Goal: Information Seeking & Learning: Compare options

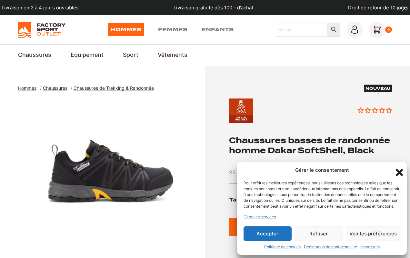
click at [399, 167] on icon "Fermer la boîte de dialogue" at bounding box center [399, 172] width 11 height 11
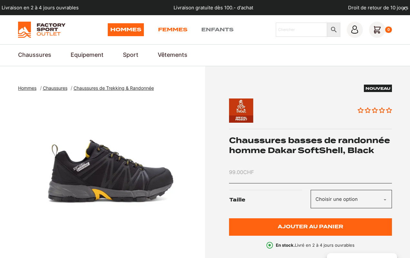
click at [169, 26] on link "Femmes" at bounding box center [172, 29] width 29 height 13
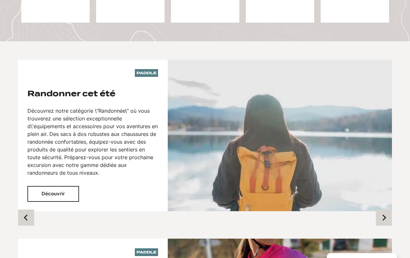
scroll to position [427, 0]
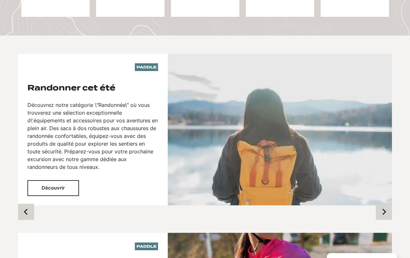
click at [63, 180] on button "Découvrir" at bounding box center [53, 188] width 52 height 16
click at [51, 180] on button "Découvrir" at bounding box center [53, 188] width 52 height 16
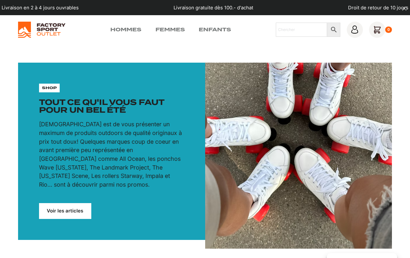
scroll to position [0, 0]
click at [171, 29] on link "Femmes" at bounding box center [170, 30] width 29 height 8
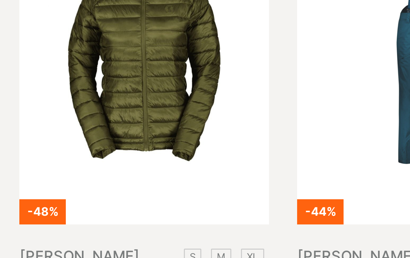
scroll to position [150, 0]
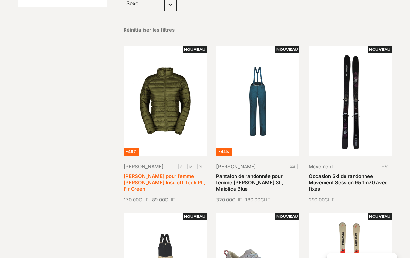
click at [157, 178] on link "Doudoune Légere pour femme SCOTT Insuloft Tech PL, Fir Green" at bounding box center [164, 182] width 81 height 18
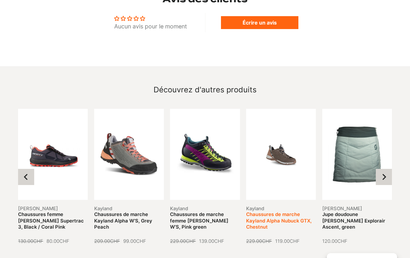
scroll to position [629, 0]
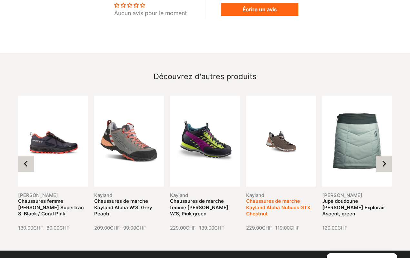
click at [278, 198] on link "Chaussures de marche Kayland Alpha Nubuck GTX, Chestnut" at bounding box center [279, 207] width 66 height 18
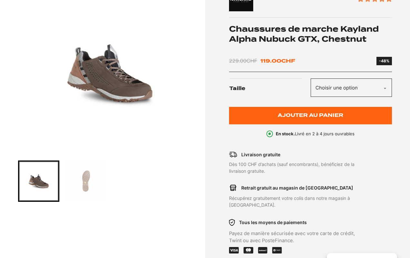
scroll to position [131, 0]
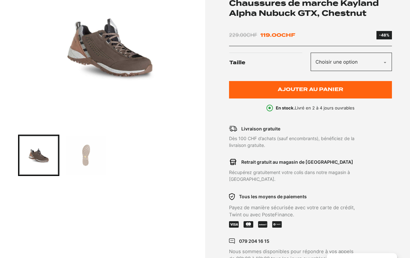
click at [85, 154] on img "Go to slide 2" at bounding box center [86, 155] width 39 height 39
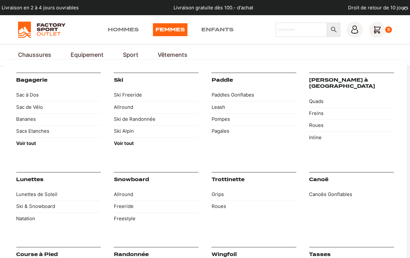
scroll to position [0, 0]
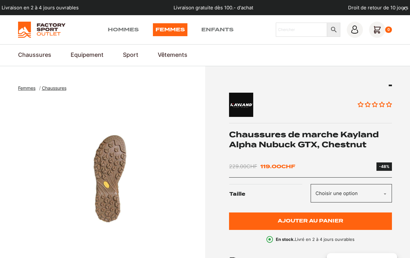
click at [166, 26] on link "Femmes" at bounding box center [170, 29] width 35 height 13
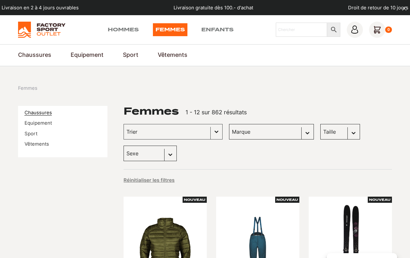
click at [40, 110] on link "Chaussures" at bounding box center [38, 113] width 27 height 6
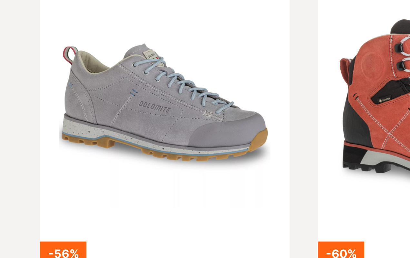
scroll to position [133, 0]
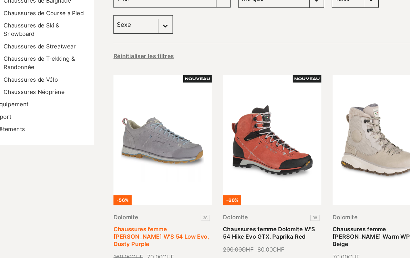
click at [131, 196] on link "Chaussures femme [PERSON_NAME] W’S 54 Low Evo, Dusty Purple" at bounding box center [164, 200] width 81 height 18
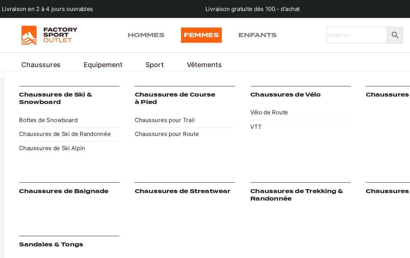
click at [34, 55] on link "Chaussures" at bounding box center [34, 55] width 33 height 9
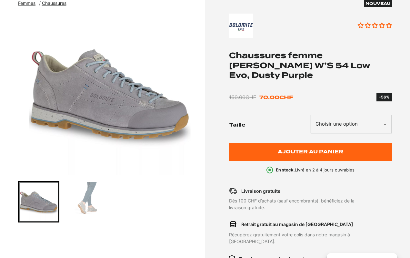
scroll to position [147, 0]
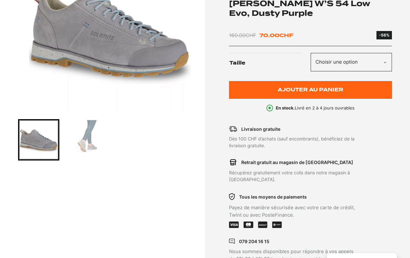
click at [88, 136] on img "Go to slide 2" at bounding box center [86, 139] width 39 height 39
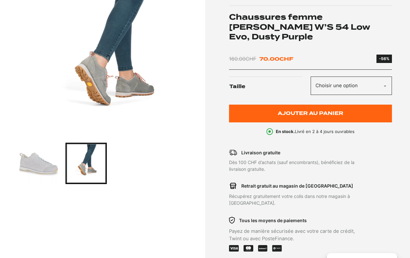
scroll to position [140, 0]
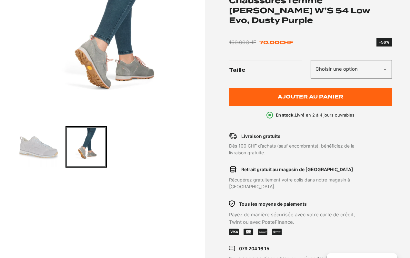
click at [37, 143] on img "Go to slide 1" at bounding box center [38, 146] width 39 height 39
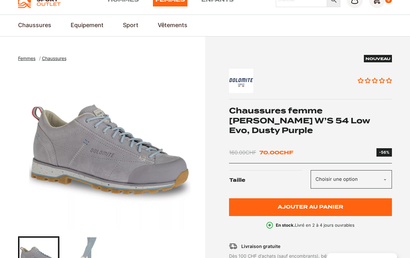
scroll to position [22, 0]
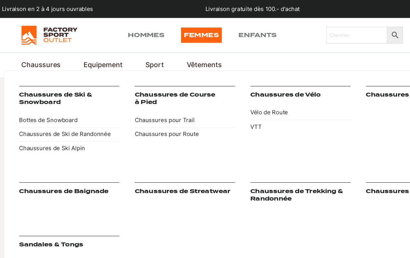
click at [42, 54] on link "Chaussures" at bounding box center [34, 55] width 33 height 9
click at [35, 53] on link "Chaussures" at bounding box center [34, 55] width 33 height 9
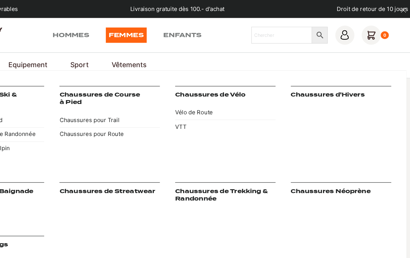
click at [309, 80] on link "Chaussures d'Hivers" at bounding box center [340, 80] width 63 height 6
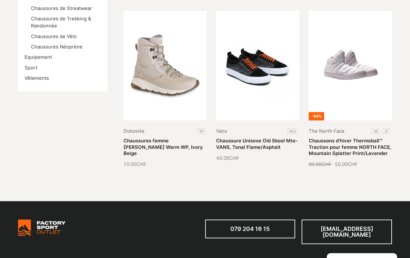
scroll to position [165, 0]
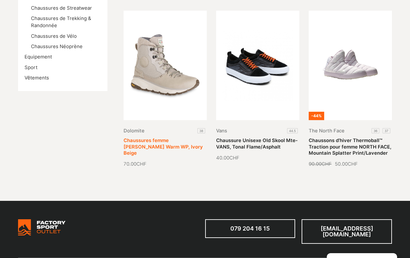
click at [154, 138] on link "Chaussures femme [PERSON_NAME] Warm WP, Ivory Beige" at bounding box center [163, 147] width 79 height 18
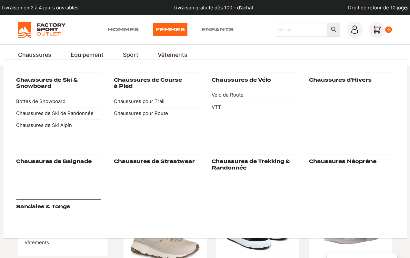
click at [170, 159] on link "Chaussures de Streatwear" at bounding box center [154, 162] width 81 height 6
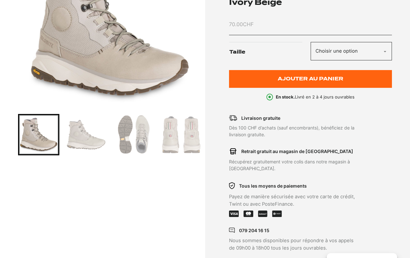
scroll to position [168, 0]
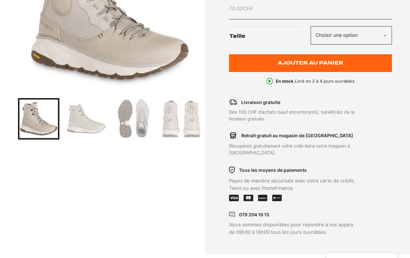
click at [82, 126] on img "Go to slide 2" at bounding box center [86, 118] width 39 height 39
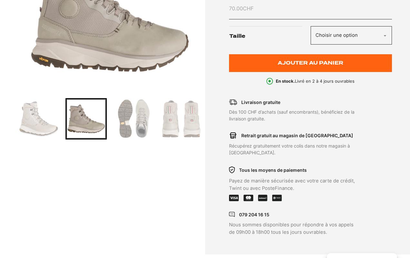
click at [141, 112] on img "Go to slide 3" at bounding box center [133, 118] width 39 height 39
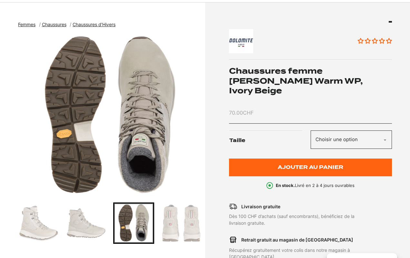
scroll to position [86, 0]
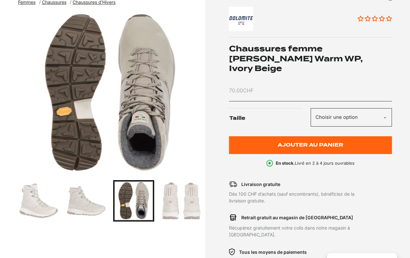
click at [80, 207] on img "Go to slide 2" at bounding box center [86, 200] width 39 height 39
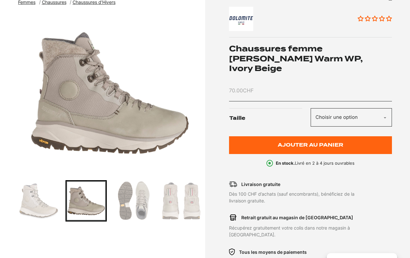
click at [172, 199] on img "Go to slide 4" at bounding box center [181, 200] width 39 height 39
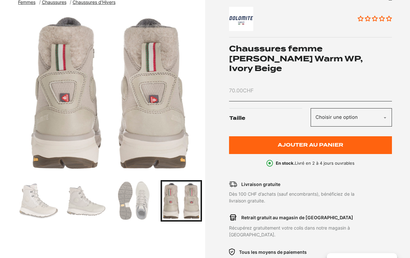
click at [186, 198] on img "Go to slide 4" at bounding box center [181, 200] width 39 height 39
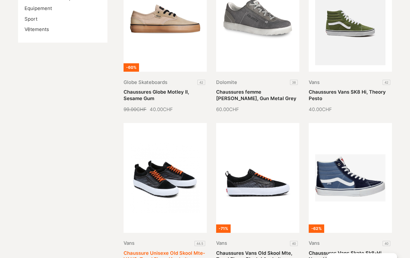
scroll to position [213, 0]
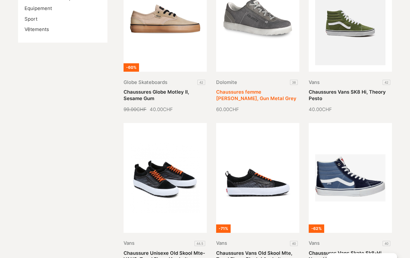
click at [262, 89] on link "Chaussures femme Dolomite Sorapis, Gun Metal Grey" at bounding box center [256, 95] width 80 height 12
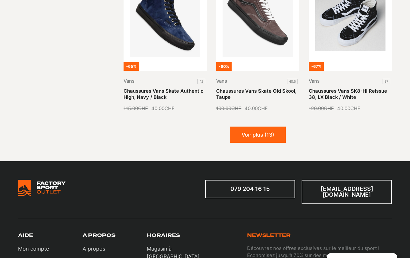
scroll to position [708, 0]
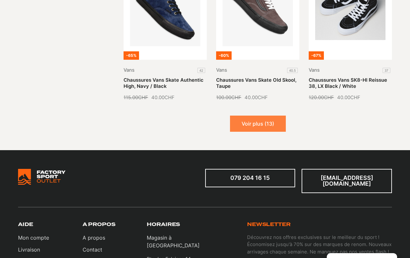
click at [256, 119] on button "Voir plus (13)" at bounding box center [258, 124] width 56 height 16
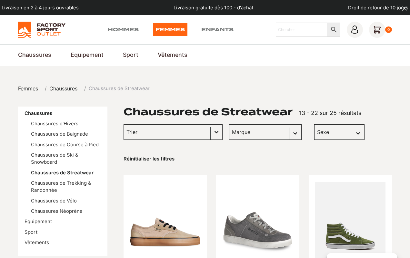
scroll to position [0, 0]
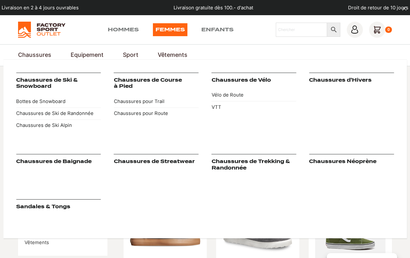
click at [266, 162] on link "Chaussures de Trekking & Randonnée" at bounding box center [251, 165] width 78 height 12
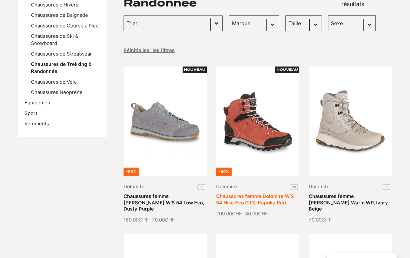
scroll to position [132, 0]
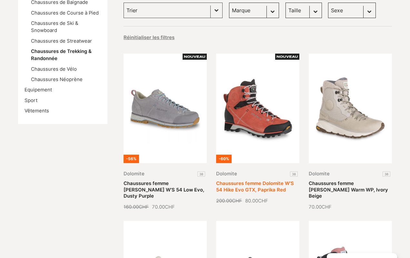
click at [263, 187] on link "Chaussures femme Dolomite W’S 54 Hike Evo GTX, Paprika Red" at bounding box center [255, 186] width 78 height 12
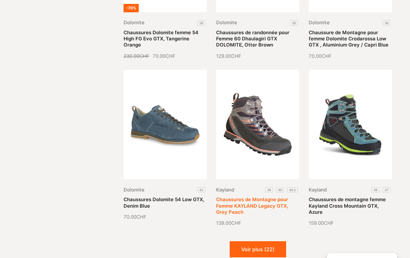
scroll to position [619, 0]
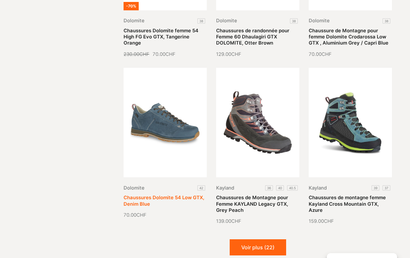
click at [155, 195] on link "Chaussures Dolomite 54 Low GTX, Denim Blue" at bounding box center [164, 201] width 81 height 12
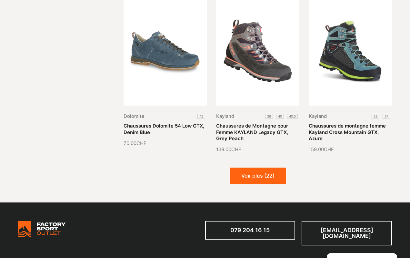
scroll to position [693, 0]
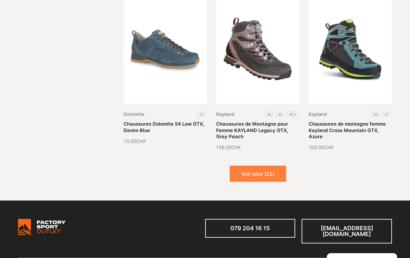
click at [257, 166] on button "Voir plus (22)" at bounding box center [258, 174] width 57 height 16
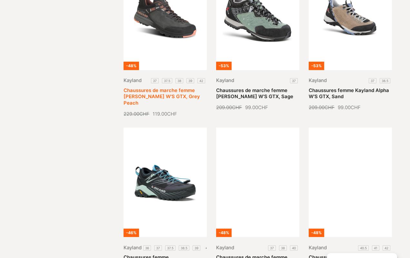
scroll to position [895, 0]
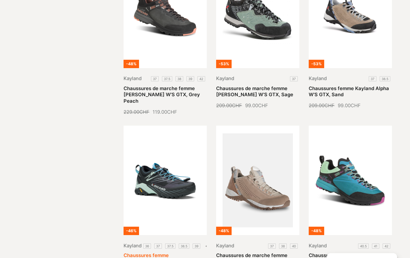
click at [169, 252] on link "Chaussures femme Kayland Duke W’S GTX, Black Lightgreen" at bounding box center [163, 261] width 78 height 18
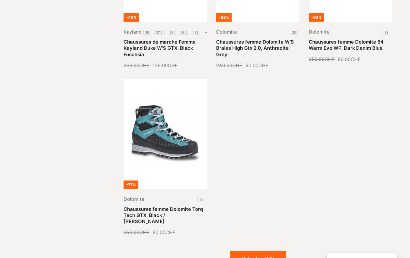
scroll to position [1276, 0]
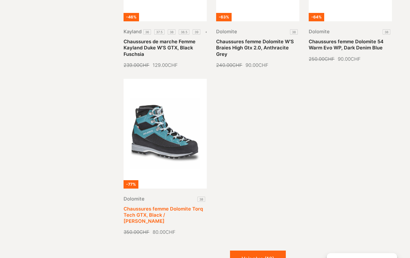
click at [159, 206] on link "Chaussures femme Dolomite Torq Tech GTX, Black / [PERSON_NAME]" at bounding box center [163, 215] width 79 height 18
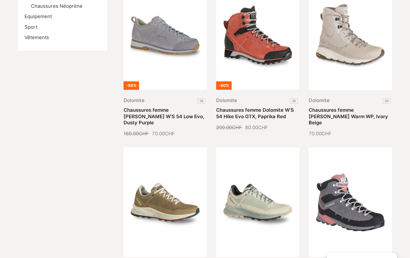
scroll to position [188, 0]
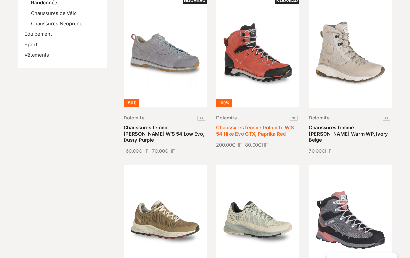
click at [258, 127] on link "Chaussures femme Dolomite W’S 54 Hike Evo GTX, Paprika Red" at bounding box center [255, 131] width 78 height 12
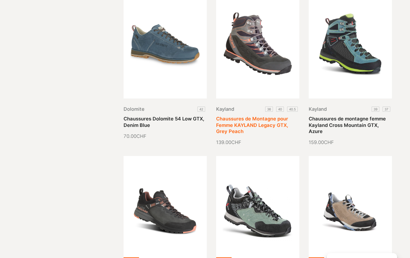
scroll to position [703, 0]
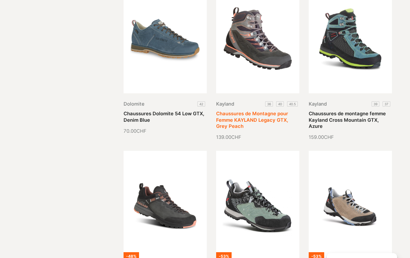
click at [232, 111] on link "Chaussures de Montagne pour Femme KAYLAND Legacy GTX, Grey Peach" at bounding box center [252, 120] width 72 height 18
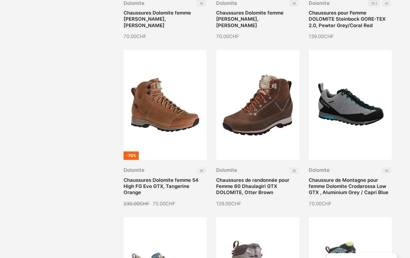
scroll to position [472, 0]
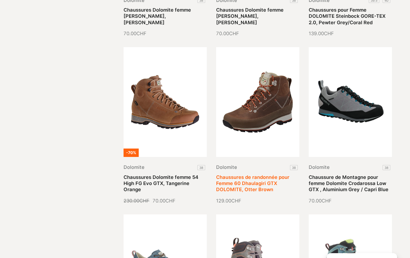
click at [249, 174] on link "Chaussures de randonnée pour Femme 60 Dhaulagiri GTX DOLOMITE, Otter Brown" at bounding box center [252, 183] width 73 height 18
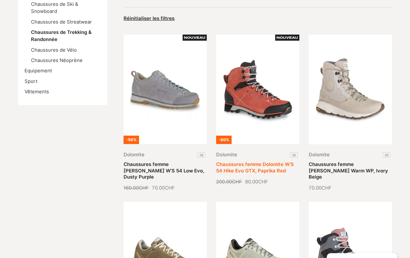
scroll to position [152, 0]
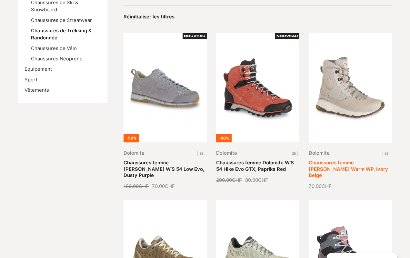
click at [349, 160] on link "Chaussures femme Dolomite Braies Warm WP, Ivory Beige" at bounding box center [348, 169] width 79 height 18
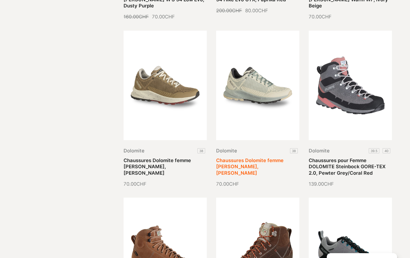
scroll to position [323, 0]
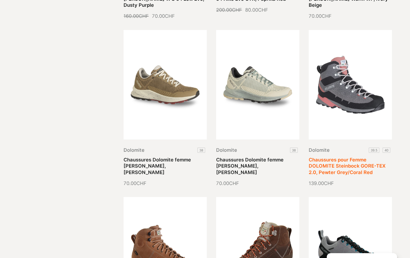
click at [336, 157] on link "Chaussures pour Femme DOLOMITE Steinbock GORE-TEX 2.0, Pewter Grey/Coral Red" at bounding box center [347, 166] width 77 height 18
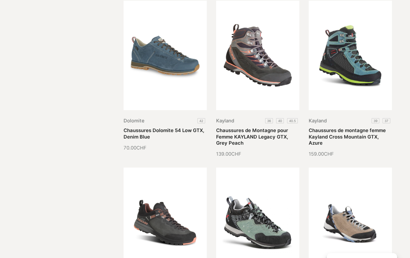
scroll to position [687, 0]
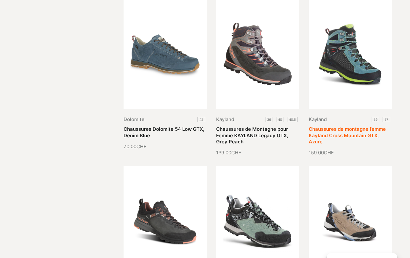
click at [339, 126] on link "Chaussures de montagne femme Kayland Cross Mountain GTX, Azure" at bounding box center [347, 135] width 77 height 18
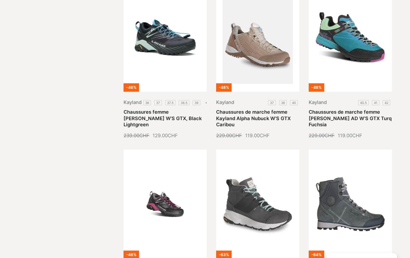
scroll to position [1041, 0]
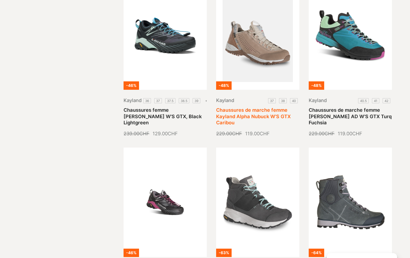
click at [246, 107] on link "Chaussures de marche femme Kayland Alpha Nubuck W’S GTX Caribou" at bounding box center [253, 116] width 75 height 18
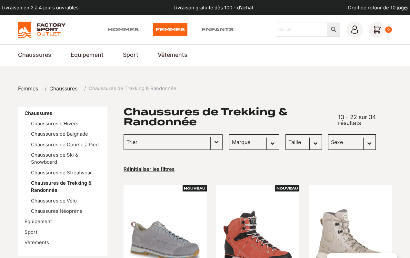
scroll to position [0, 0]
select select "dolomite"
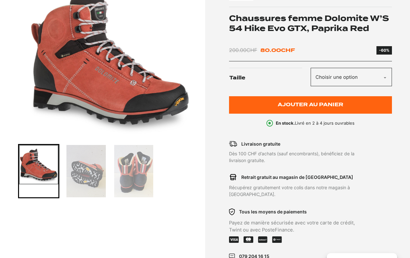
scroll to position [123, 0]
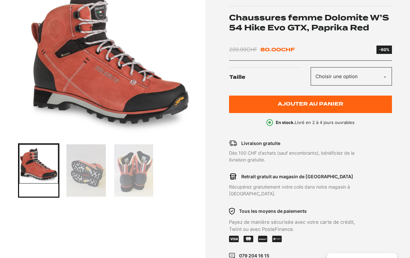
click at [83, 171] on img "Go to slide 2" at bounding box center [86, 170] width 39 height 52
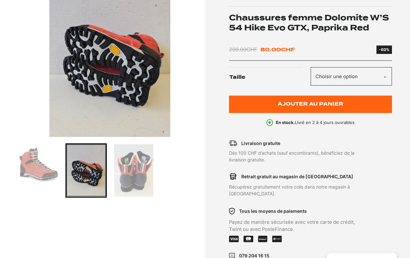
click at [144, 173] on img "Go to slide 3" at bounding box center [133, 170] width 39 height 52
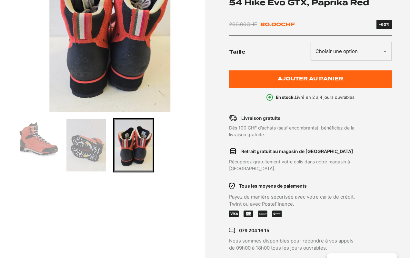
scroll to position [201, 0]
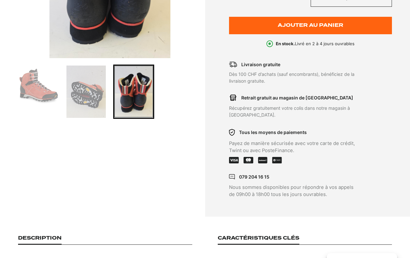
click at [46, 88] on img "Go to slide 1" at bounding box center [38, 85] width 39 height 39
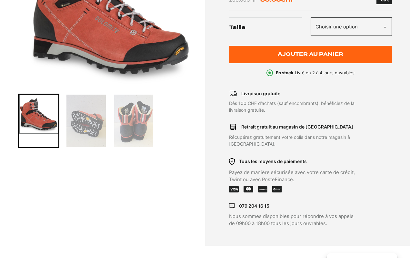
scroll to position [177, 0]
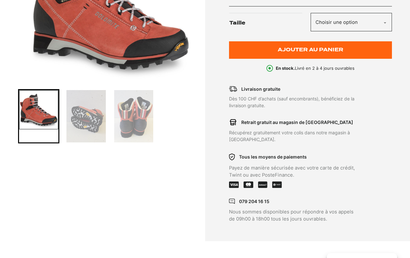
click at [87, 115] on img "Go to slide 2" at bounding box center [86, 116] width 39 height 52
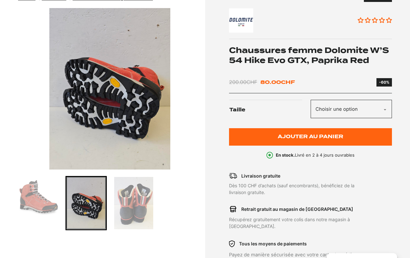
scroll to position [86, 0]
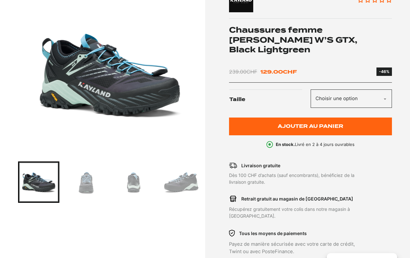
scroll to position [106, 0]
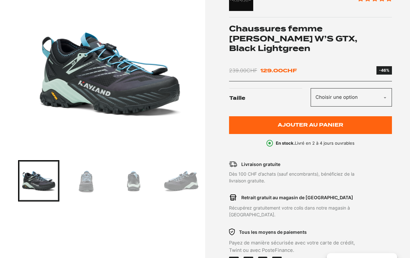
click at [87, 183] on img "Go to slide 2" at bounding box center [86, 180] width 39 height 39
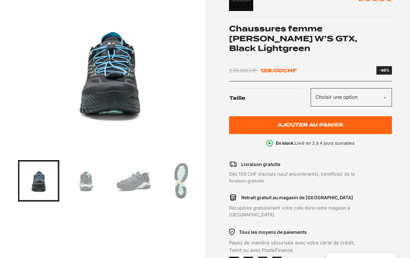
click at [90, 182] on img "Go to slide 3" at bounding box center [86, 180] width 39 height 39
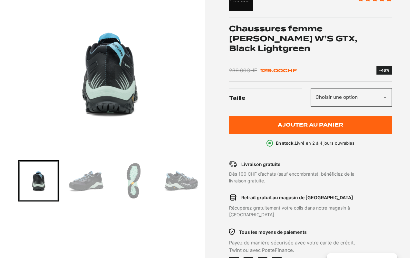
click at [97, 182] on img "Go to slide 4" at bounding box center [86, 180] width 39 height 39
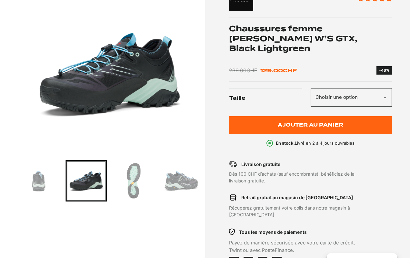
click at [135, 179] on img "Go to slide 5" at bounding box center [133, 180] width 39 height 39
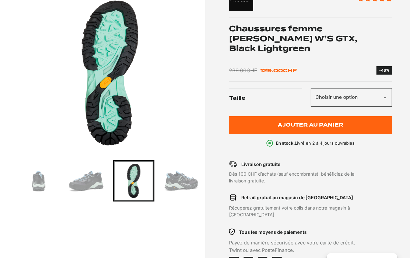
click at [38, 181] on img "Go to slide 3" at bounding box center [38, 180] width 39 height 39
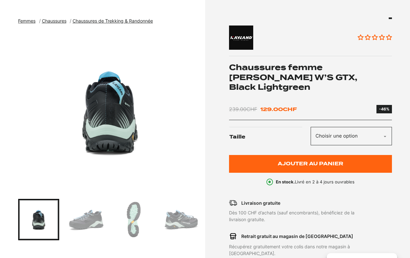
scroll to position [78, 0]
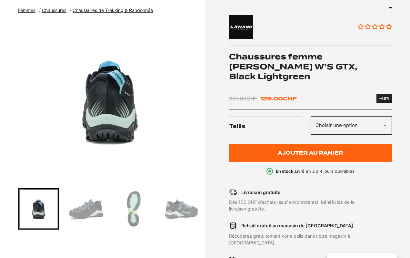
click at [91, 207] on img "Go to slide 4" at bounding box center [86, 208] width 39 height 39
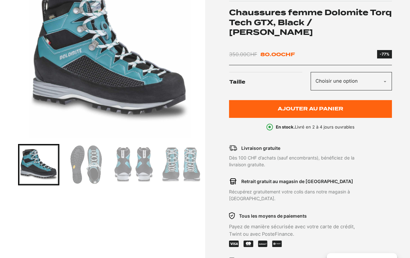
scroll to position [130, 0]
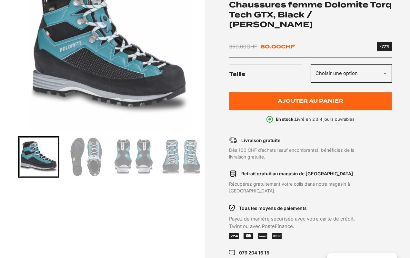
click at [124, 161] on img "Go to slide 3" at bounding box center [133, 156] width 39 height 39
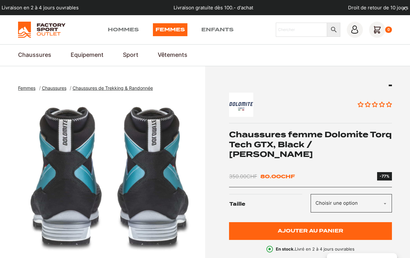
scroll to position [0, 0]
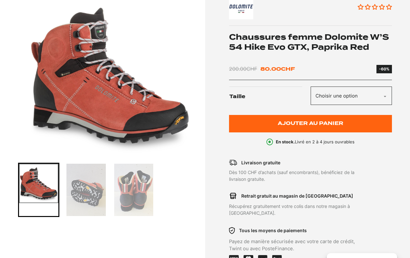
scroll to position [117, 0]
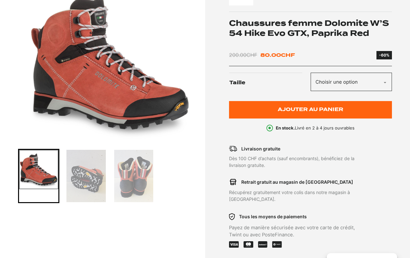
click at [92, 181] on img "Go to slide 2" at bounding box center [86, 176] width 39 height 52
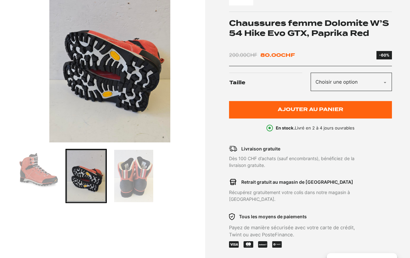
click at [142, 183] on img "Go to slide 3" at bounding box center [133, 176] width 39 height 52
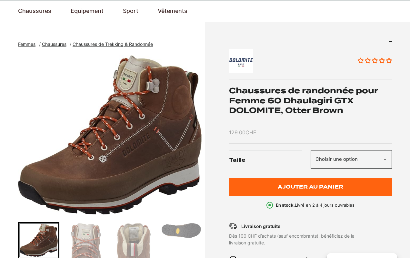
scroll to position [41, 0]
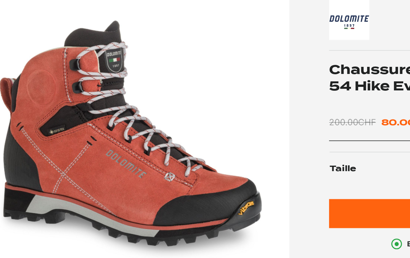
scroll to position [55, 0]
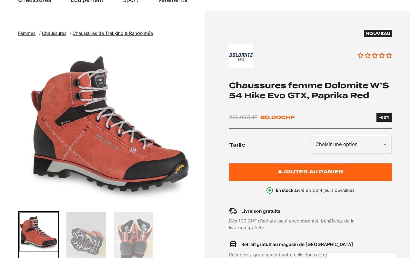
click at [87, 240] on img "Go to slide 2" at bounding box center [86, 238] width 39 height 52
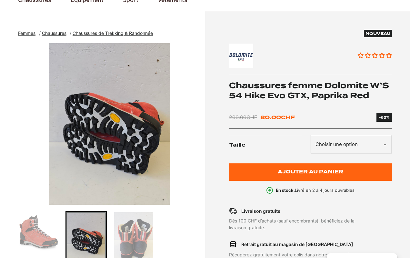
click at [123, 233] on img "Go to slide 3" at bounding box center [133, 238] width 39 height 52
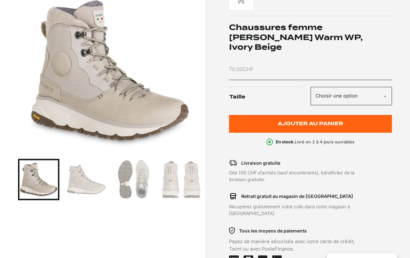
scroll to position [102, 0]
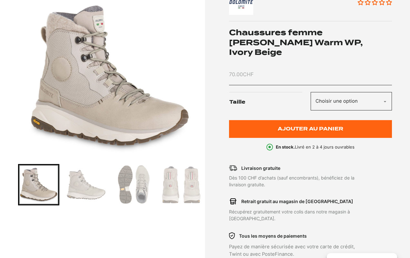
click at [82, 190] on img "Go to slide 2" at bounding box center [86, 184] width 39 height 39
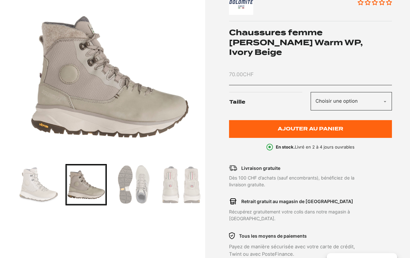
click at [41, 184] on img "Go to slide 1" at bounding box center [38, 184] width 39 height 39
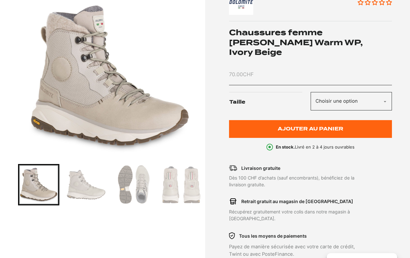
click at [77, 183] on img "Go to slide 2" at bounding box center [86, 184] width 39 height 39
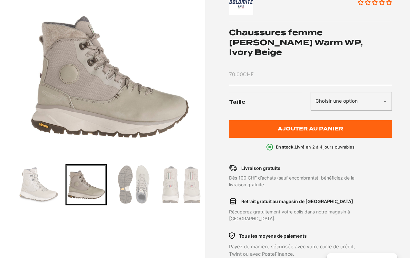
click at [137, 181] on img "Go to slide 3" at bounding box center [133, 184] width 39 height 39
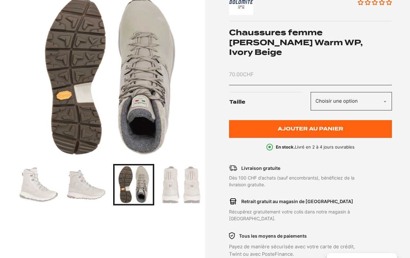
click at [185, 183] on img "Go to slide 4" at bounding box center [181, 184] width 39 height 39
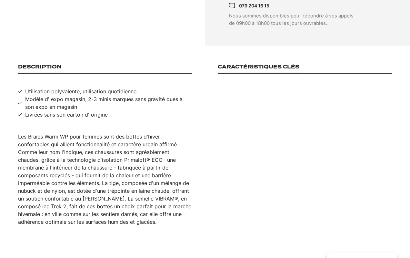
scroll to position [377, 0]
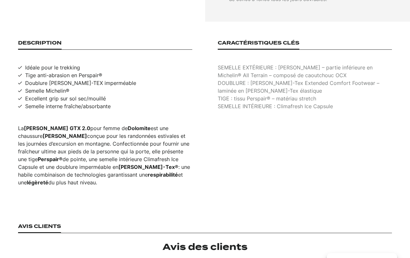
scroll to position [404, 0]
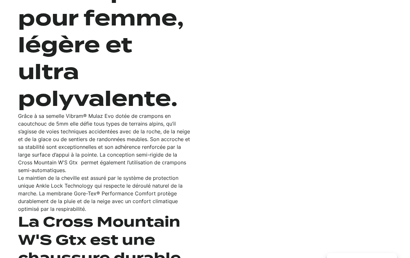
scroll to position [757, 0]
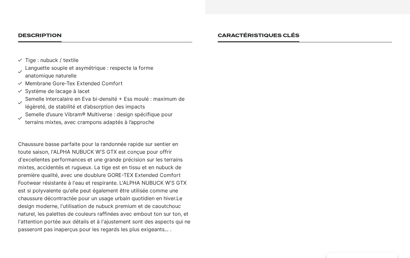
scroll to position [409, 0]
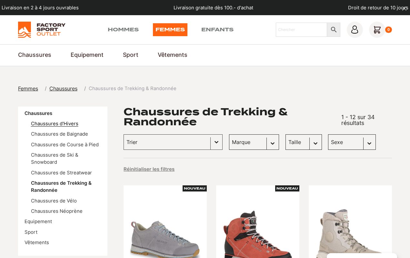
click at [51, 123] on link "Chaussures d'Hivers" at bounding box center [54, 124] width 47 height 6
